Goal: Transaction & Acquisition: Book appointment/travel/reservation

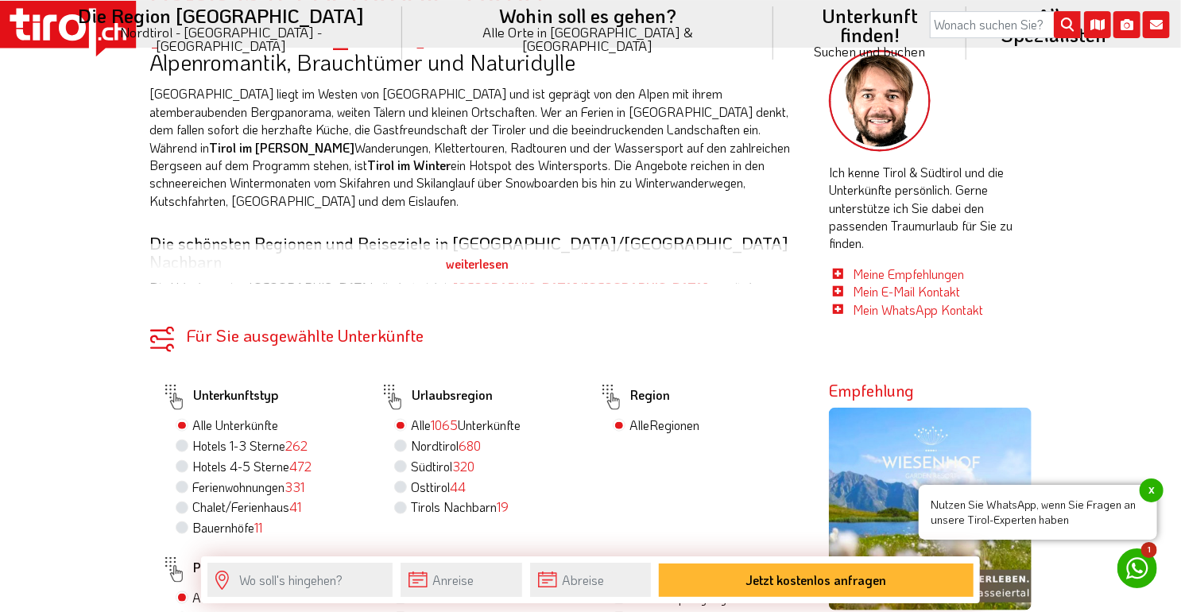
scroll to position [671, 0]
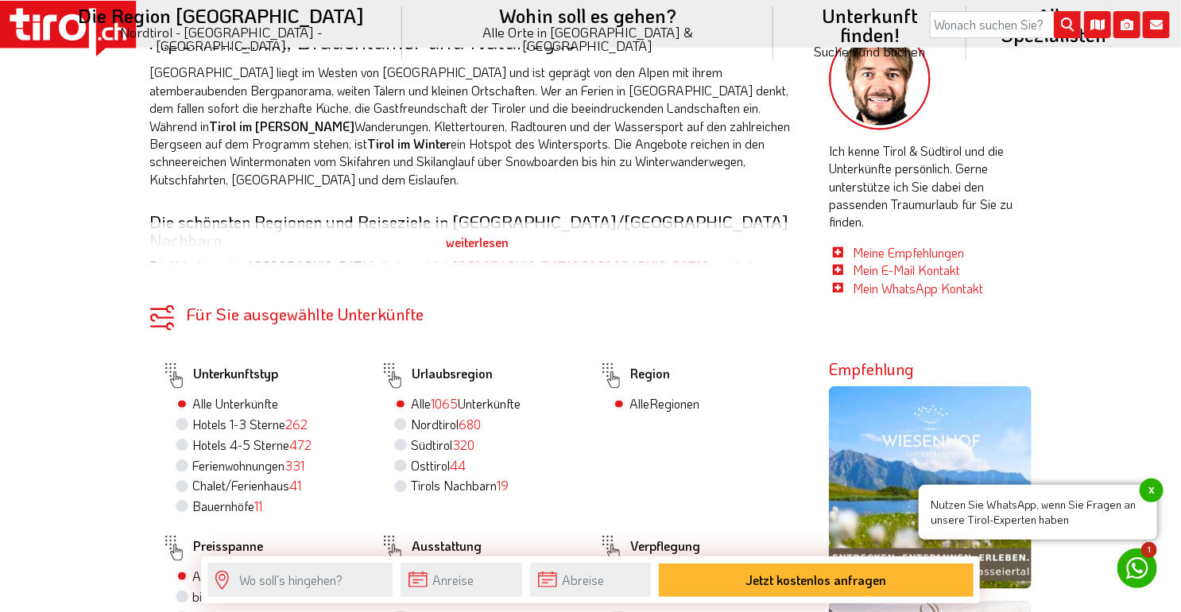
click at [303, 436] on span "472" at bounding box center [300, 444] width 22 height 17
click at [189, 440] on input "Hotels 4-5 Sterne 472" at bounding box center [184, 445] width 10 height 10
radio input "true"
click at [272, 436] on label "Hotels 4-5 Sterne 472" at bounding box center [251, 444] width 119 height 17
click at [189, 440] on input "Hotels 4-5 Sterne 472" at bounding box center [184, 445] width 10 height 10
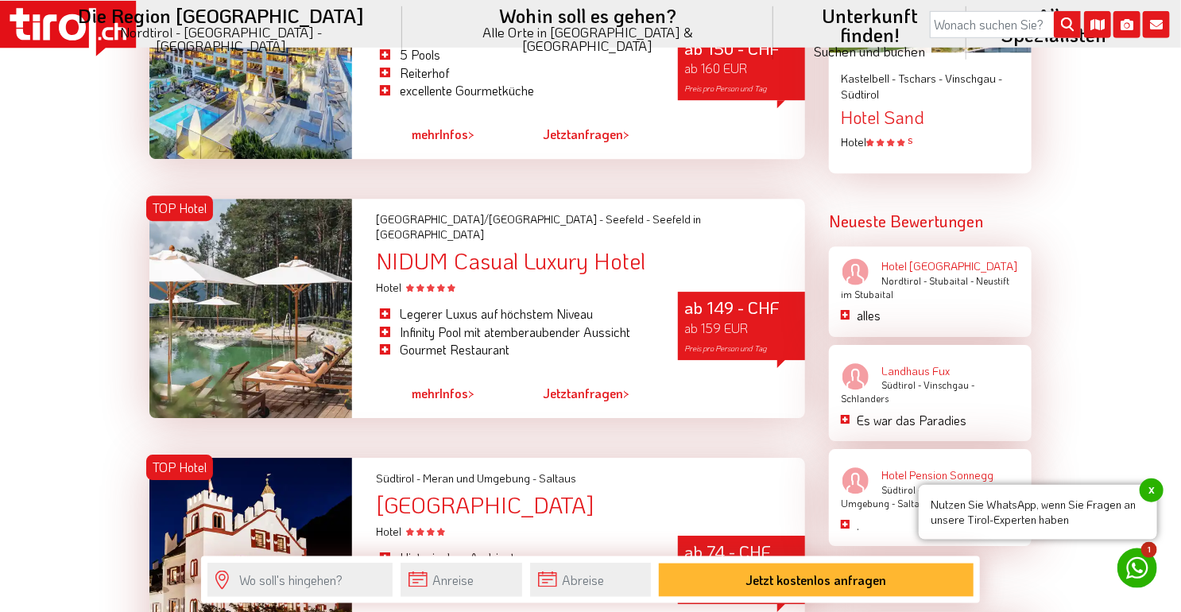
scroll to position [2350, 0]
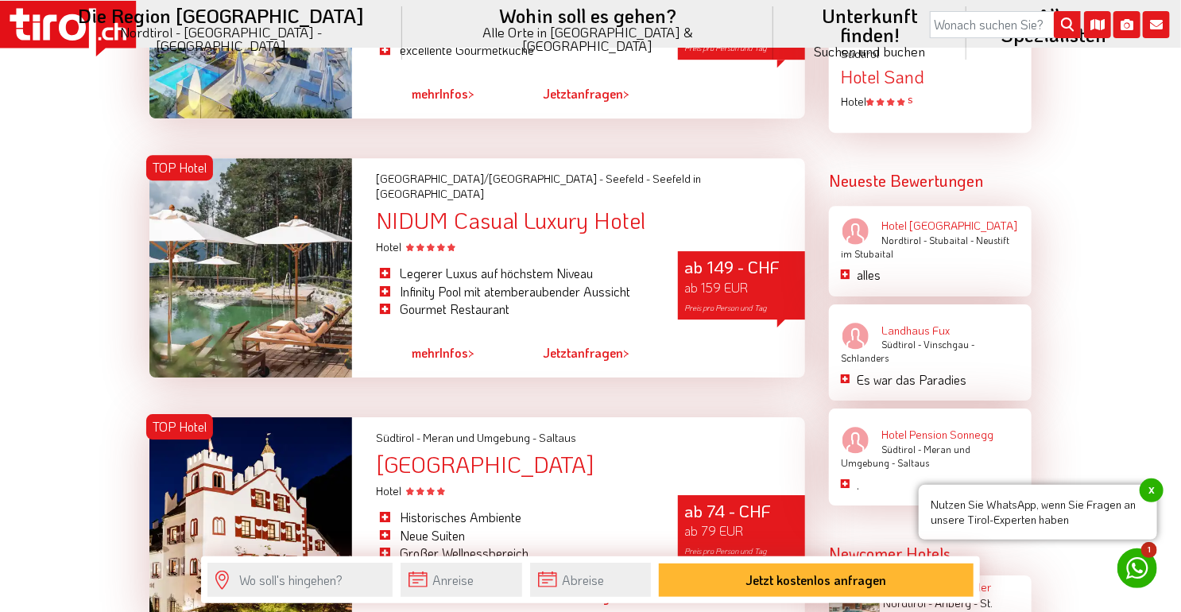
click at [473, 509] on li "Historisches Ambiente" at bounding box center [515, 517] width 278 height 17
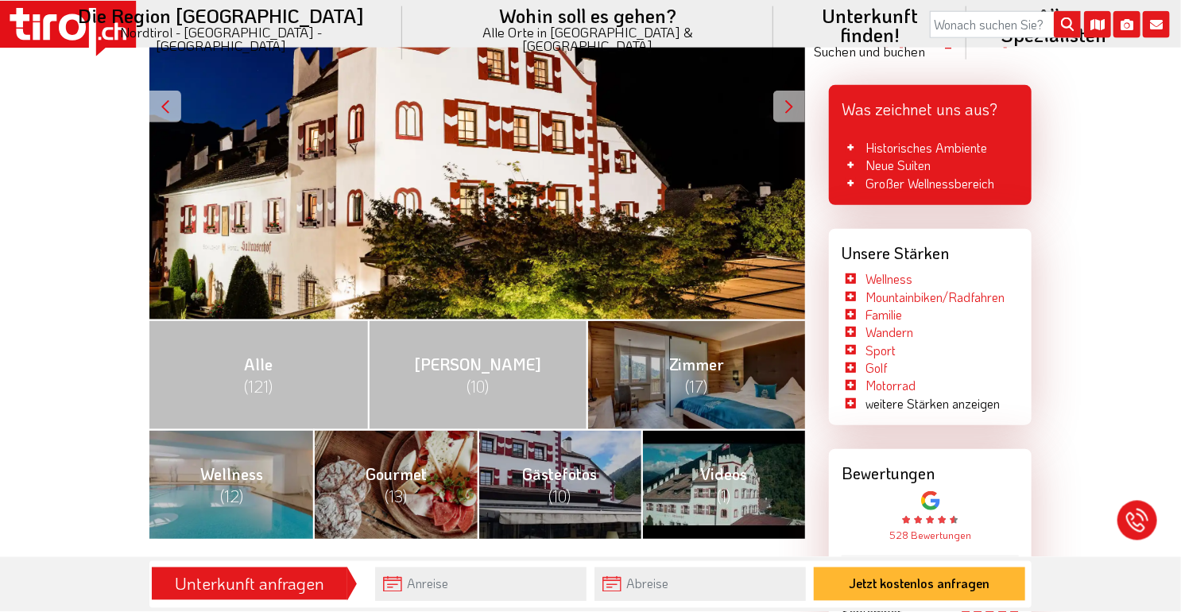
scroll to position [420, 0]
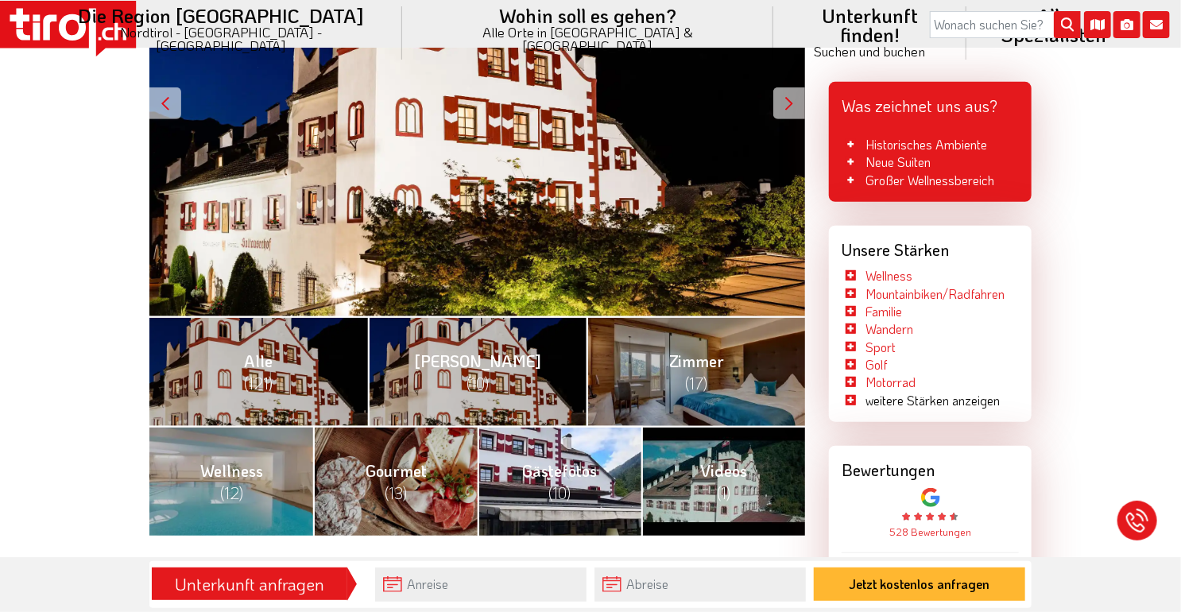
click at [534, 468] on span "Gästefotos (10)" at bounding box center [560, 481] width 75 height 43
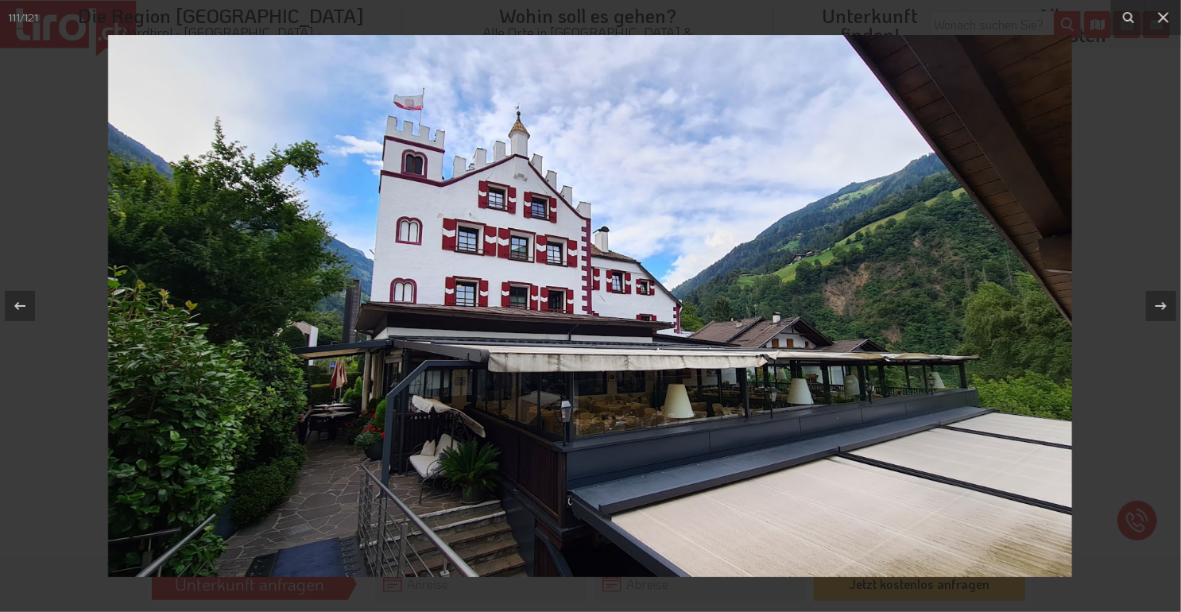
click at [534, 468] on img at bounding box center [590, 306] width 964 height 542
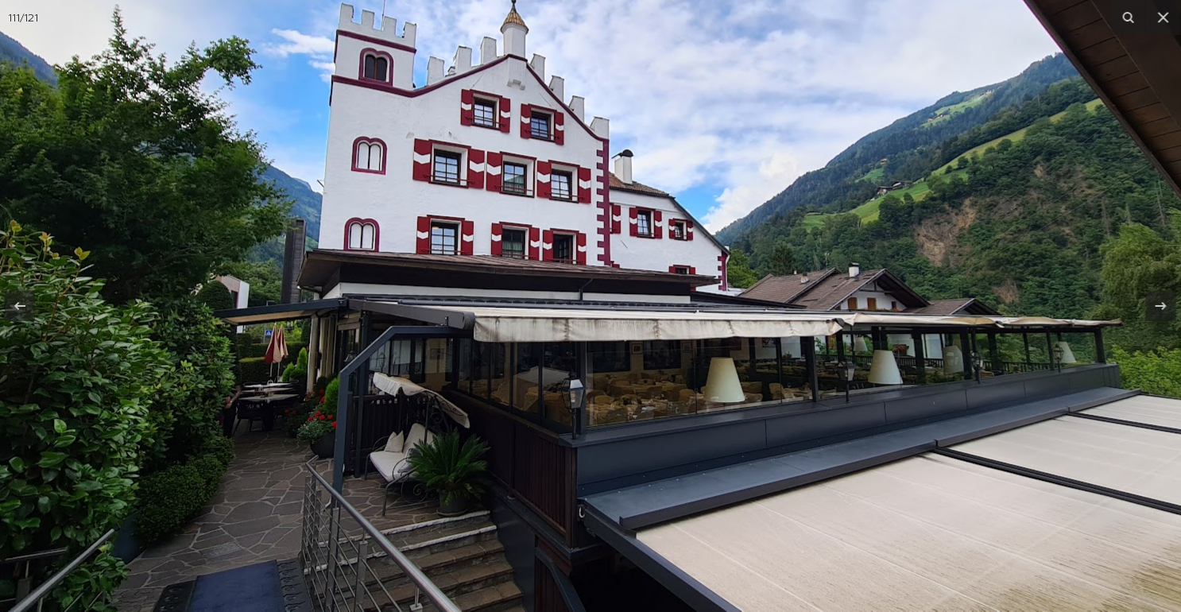
click at [533, 471] on img at bounding box center [608, 255] width 1272 height 716
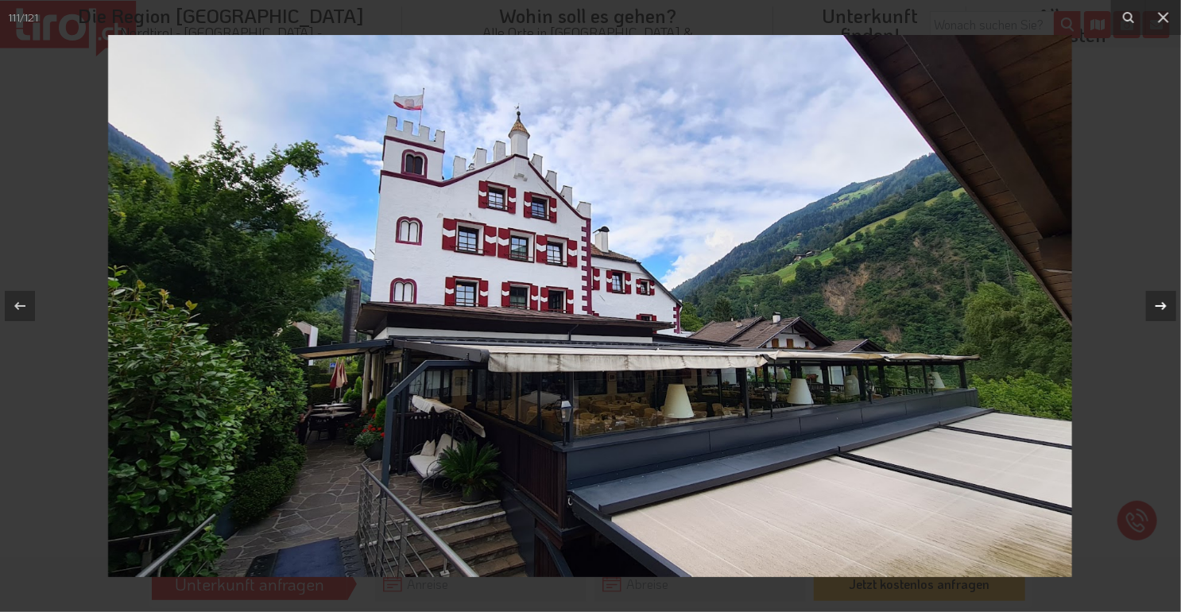
click at [1156, 311] on icon at bounding box center [1161, 306] width 19 height 19
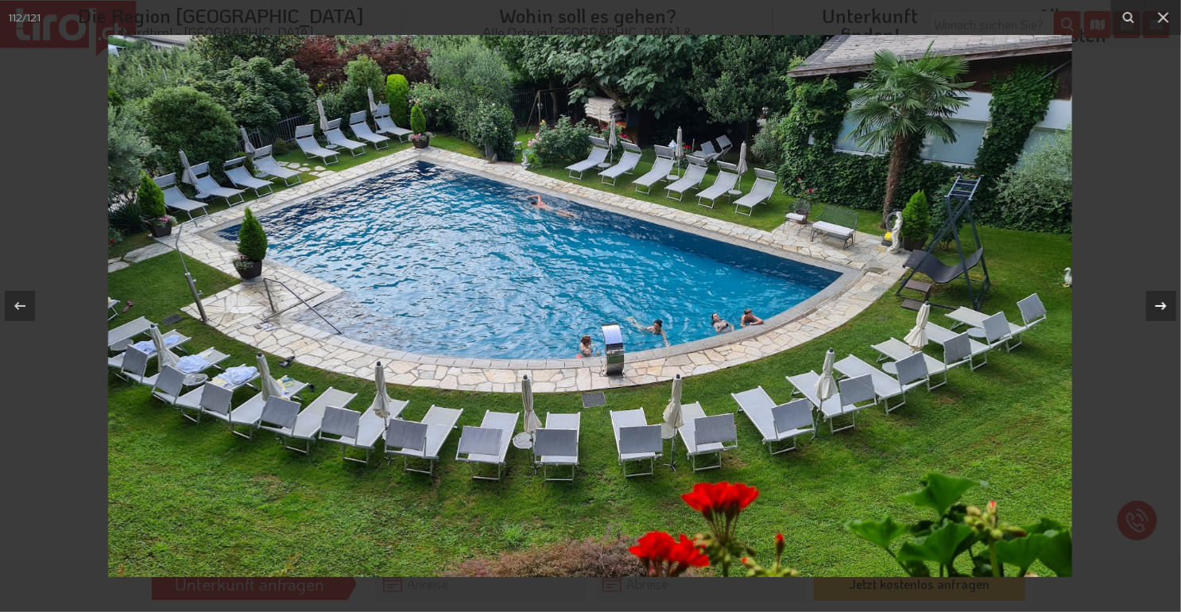
click at [1147, 325] on button at bounding box center [1154, 306] width 56 height 80
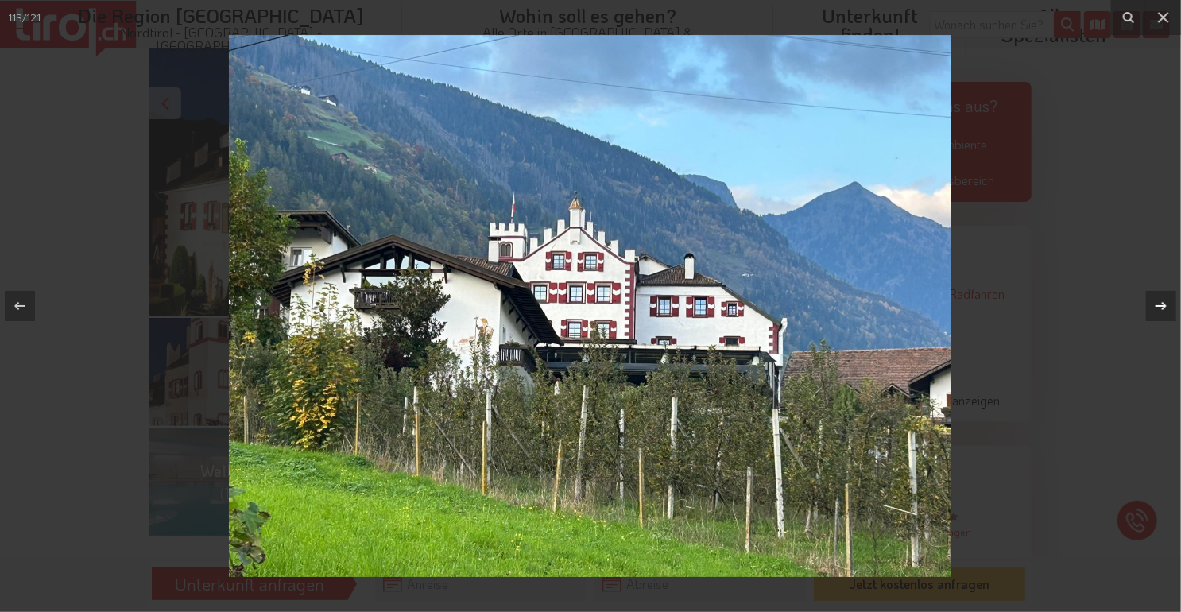
click at [1143, 336] on button at bounding box center [1154, 306] width 56 height 80
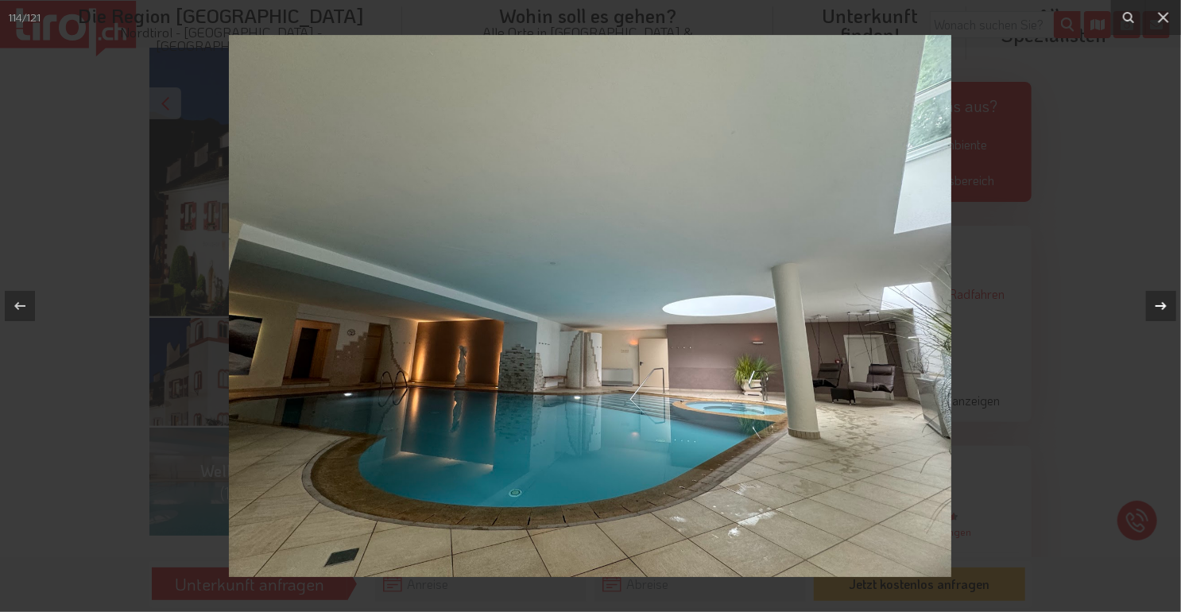
click at [1166, 307] on icon at bounding box center [1161, 306] width 19 height 19
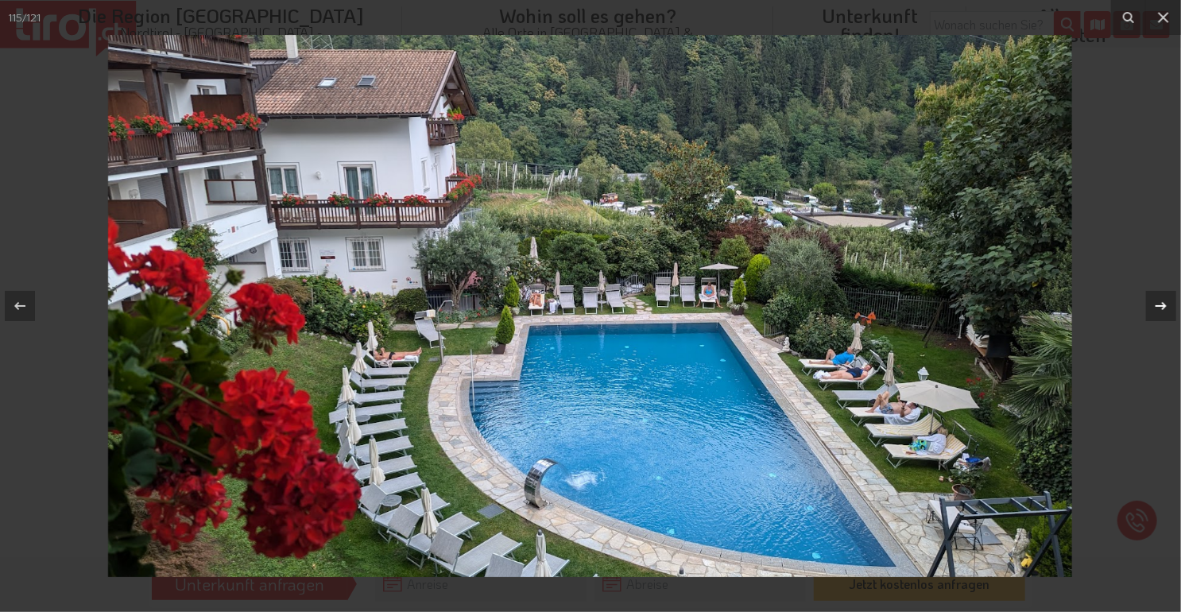
click at [1162, 313] on icon at bounding box center [1161, 306] width 19 height 19
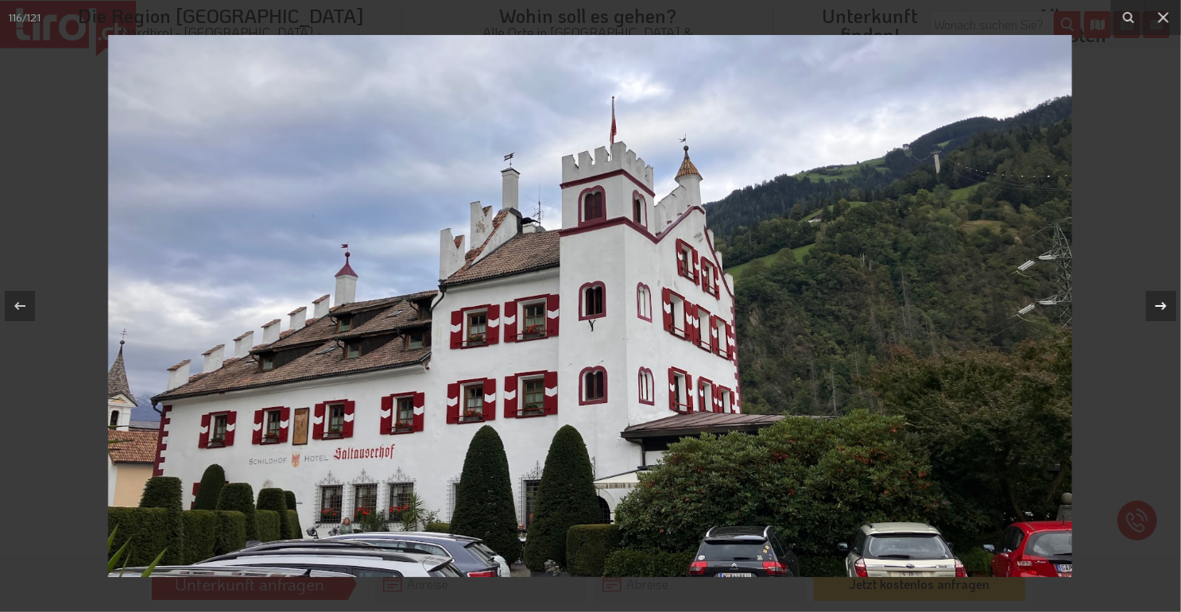
click at [1159, 315] on icon at bounding box center [1161, 306] width 19 height 19
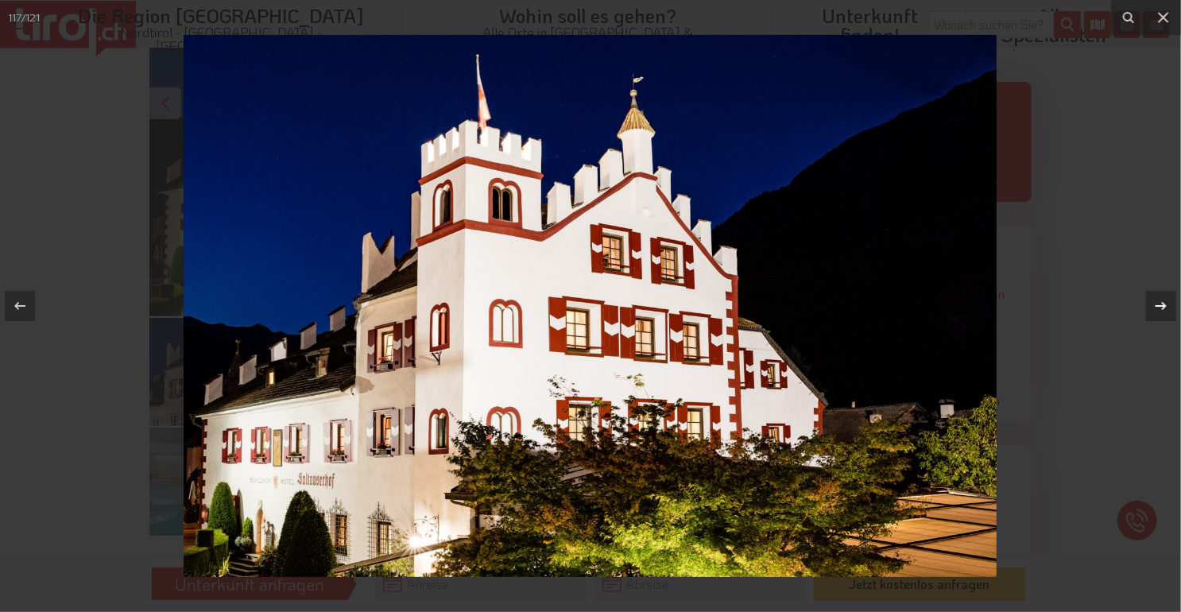
click at [1157, 316] on div at bounding box center [1161, 306] width 30 height 30
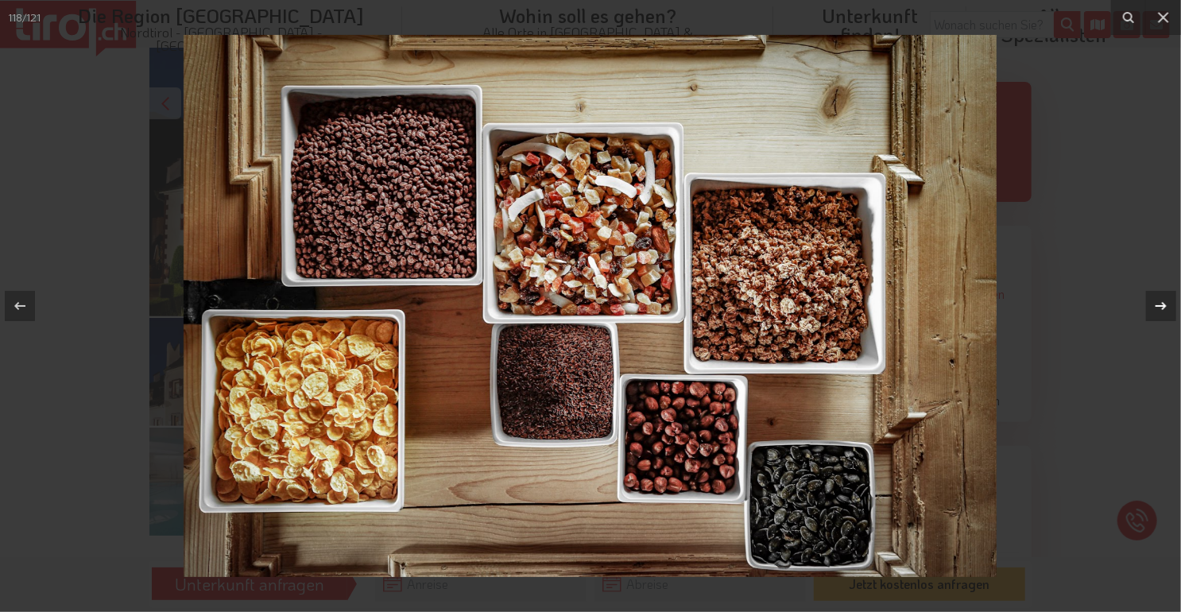
click at [1155, 322] on button at bounding box center [1154, 306] width 56 height 80
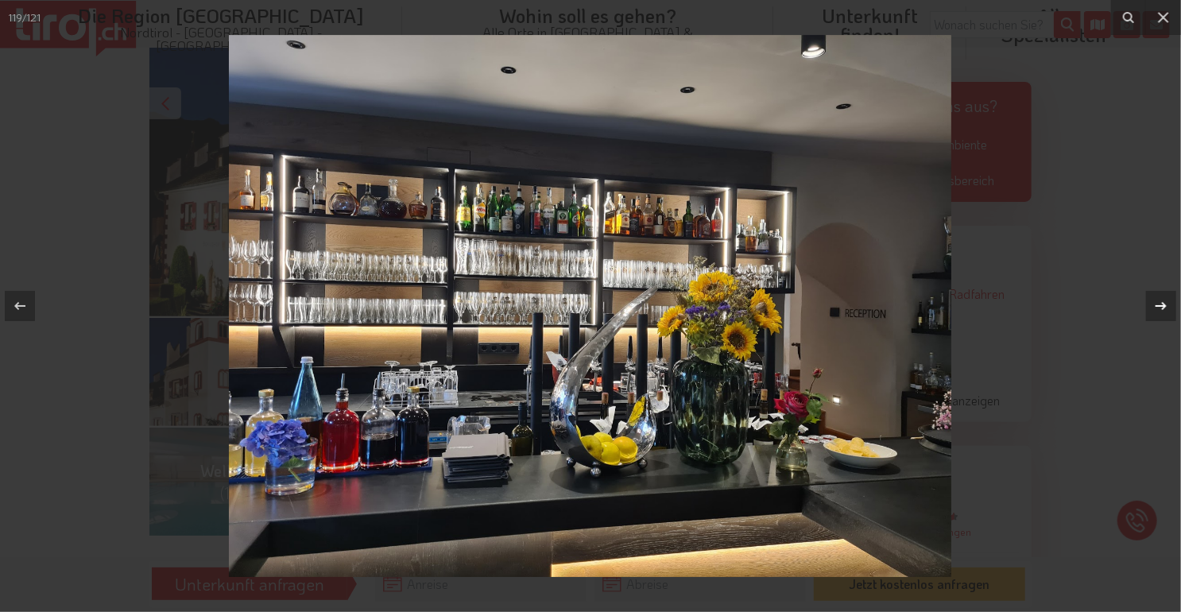
click at [1161, 305] on icon at bounding box center [1161, 306] width 19 height 19
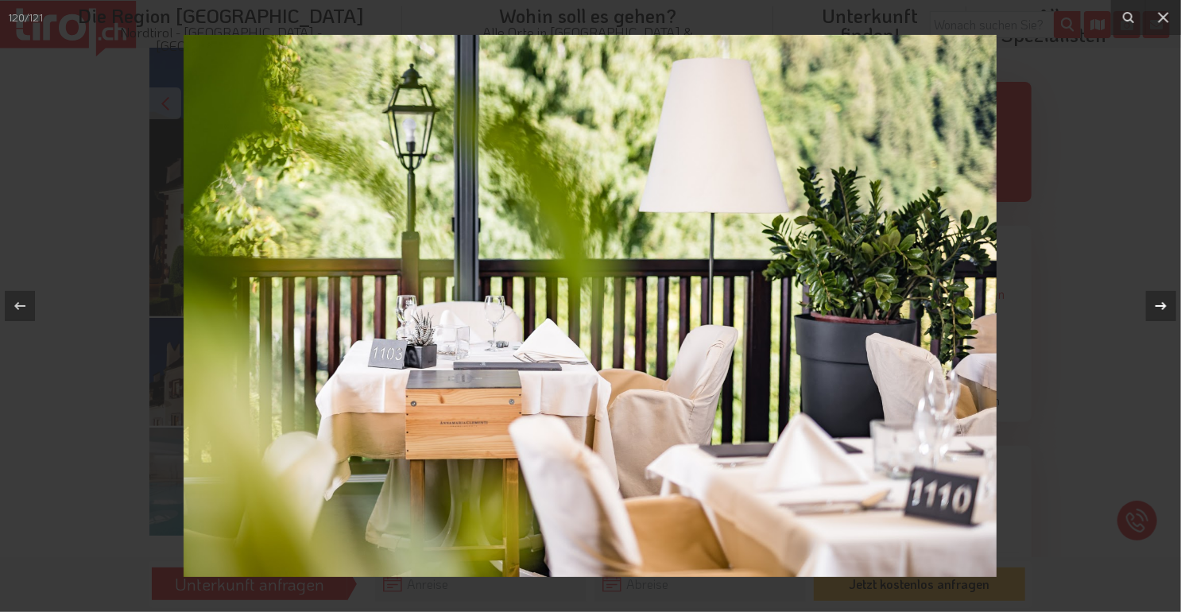
click at [1161, 305] on icon at bounding box center [1161, 306] width 19 height 19
